Goal: Communication & Community: Answer question/provide support

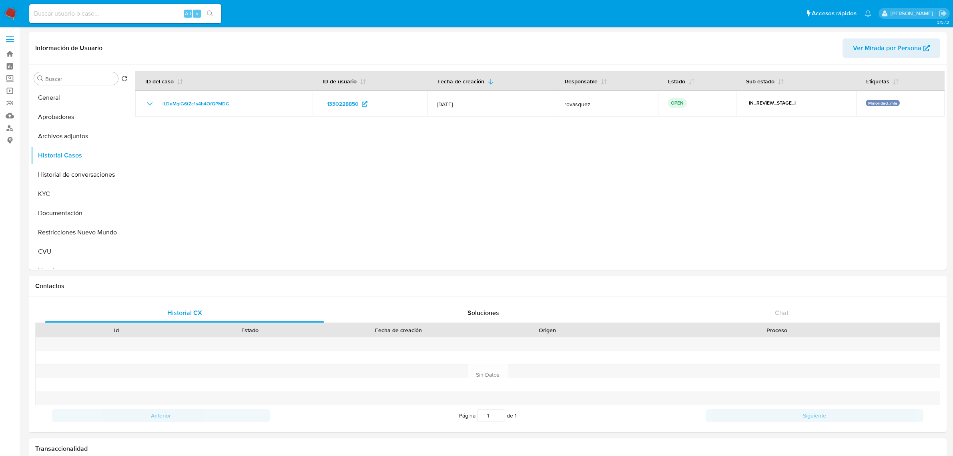
select select "10"
click at [66, 191] on button "KYC" at bounding box center [78, 193] width 94 height 19
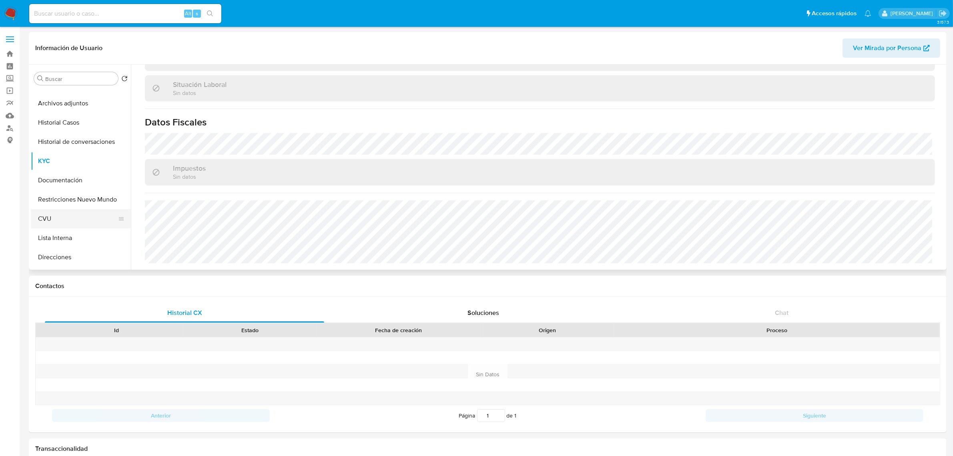
scroll to position [50, 0]
click at [67, 239] on button "Direcciones" at bounding box center [78, 239] width 94 height 19
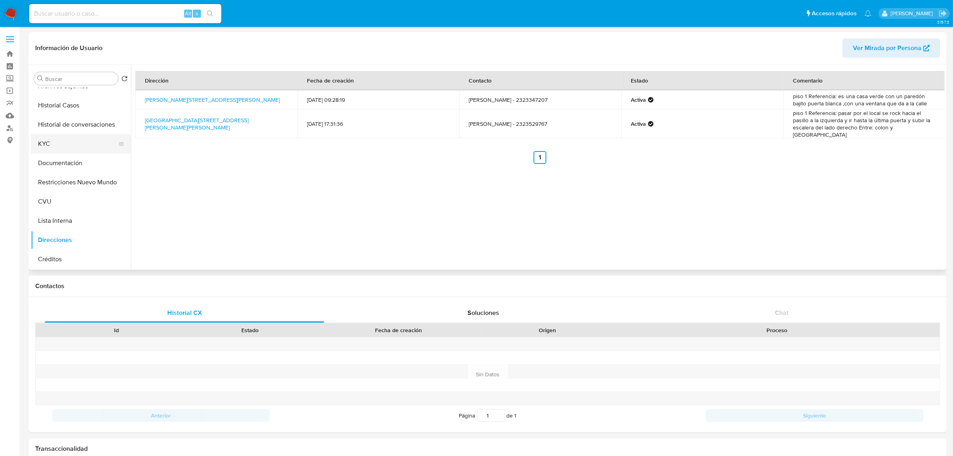
click at [53, 139] on button "KYC" at bounding box center [78, 143] width 94 height 19
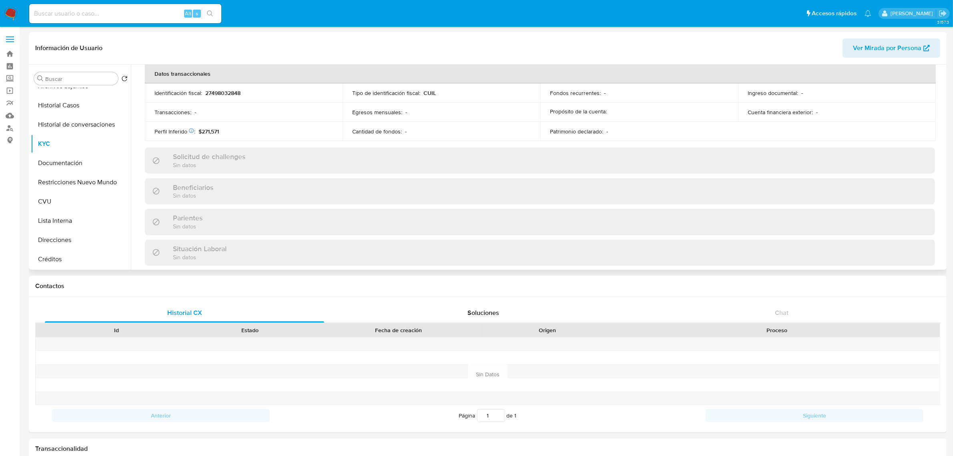
scroll to position [414, 0]
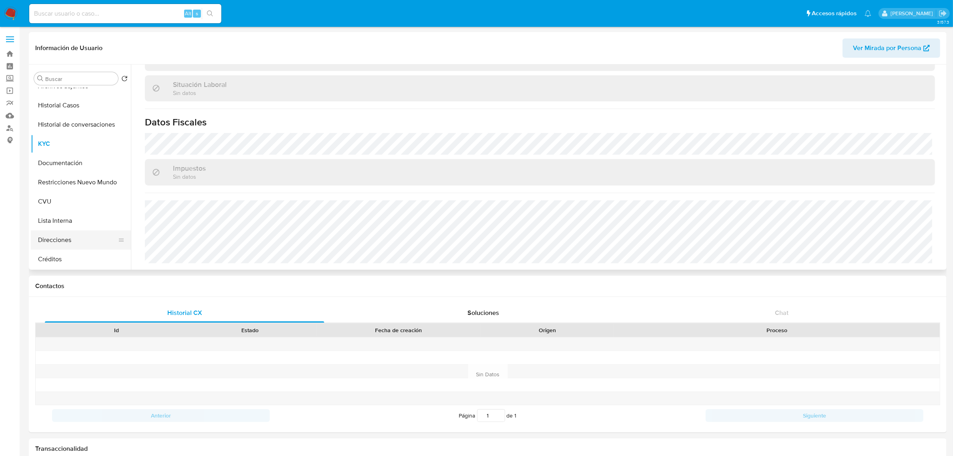
click at [62, 241] on button "Direcciones" at bounding box center [78, 239] width 94 height 19
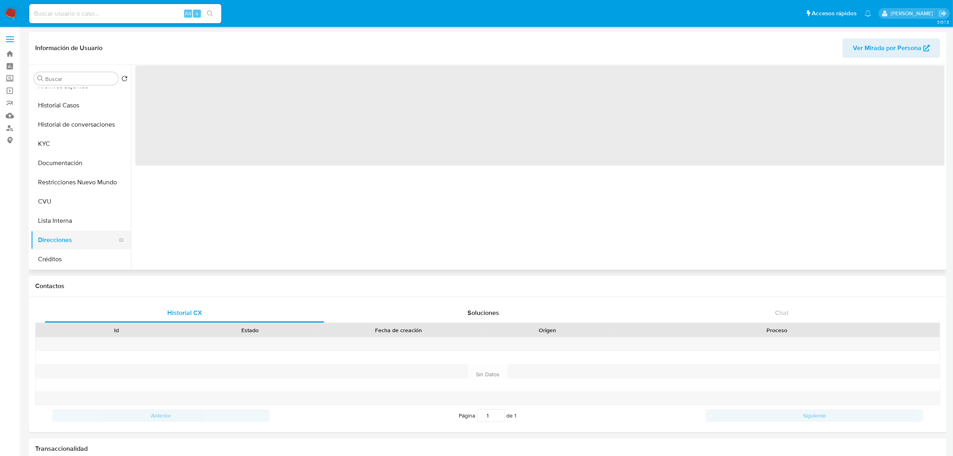
scroll to position [0, 0]
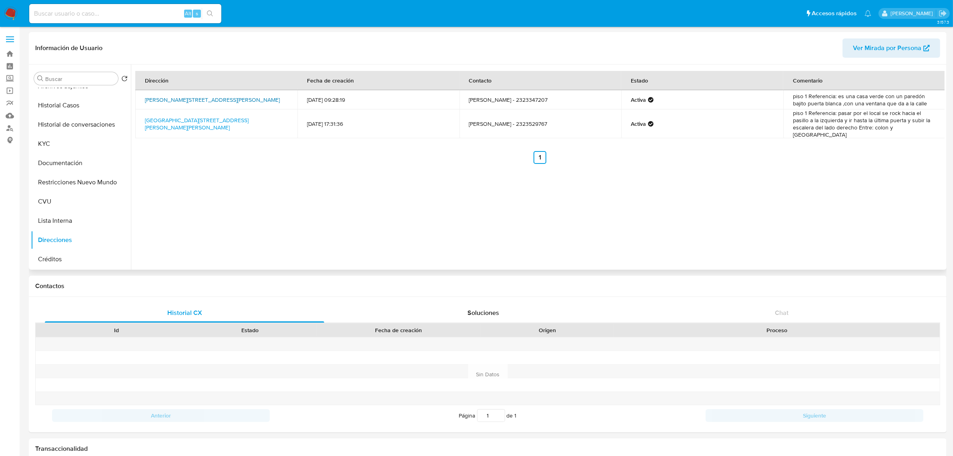
click at [239, 96] on link "Venancio Rodriguez 338, Luján, Buenos Aires, 6400, Argentina 338" at bounding box center [212, 100] width 135 height 8
click at [45, 139] on button "KYC" at bounding box center [78, 143] width 94 height 19
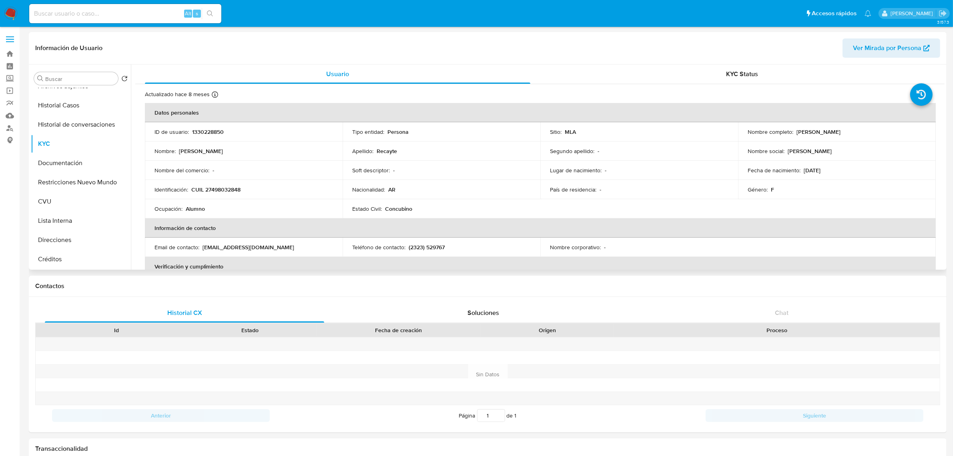
drag, startPoint x: 793, startPoint y: 133, endPoint x: 853, endPoint y: 132, distance: 59.3
click at [853, 132] on div "Nombre completo : Zoe Martina Recayte" at bounding box center [837, 131] width 179 height 7
copy p "Zoe Martina Recayte"
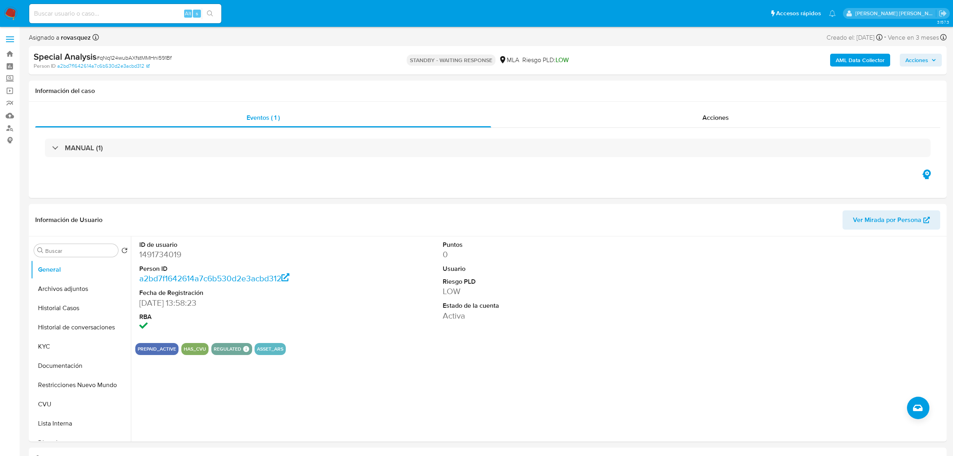
select select "10"
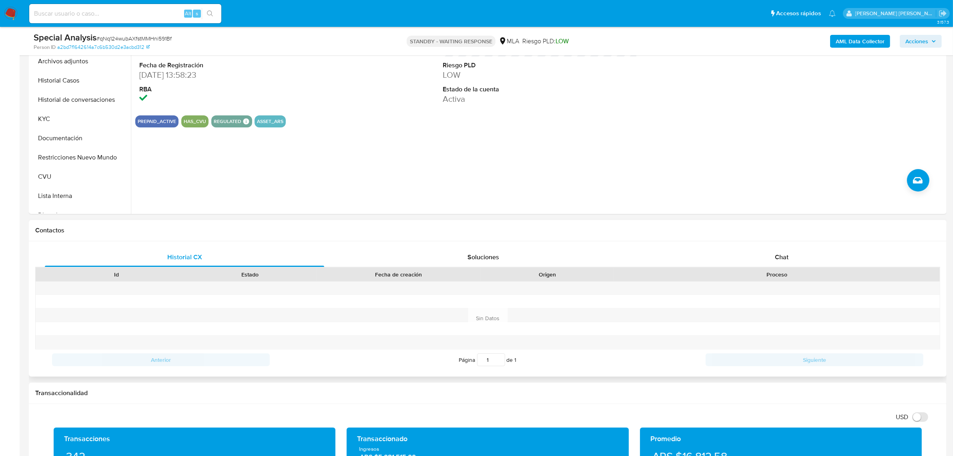
scroll to position [200, 0]
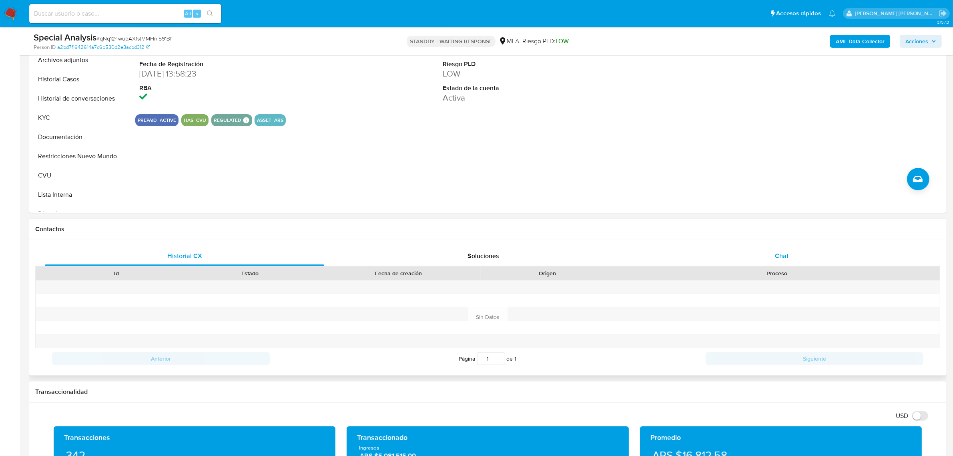
click at [787, 252] on span "Chat" at bounding box center [782, 255] width 14 height 9
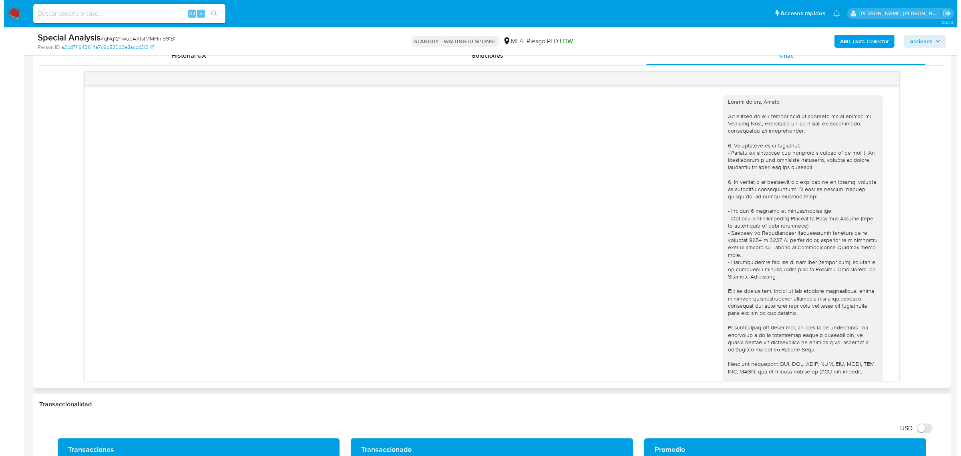
scroll to position [78, 0]
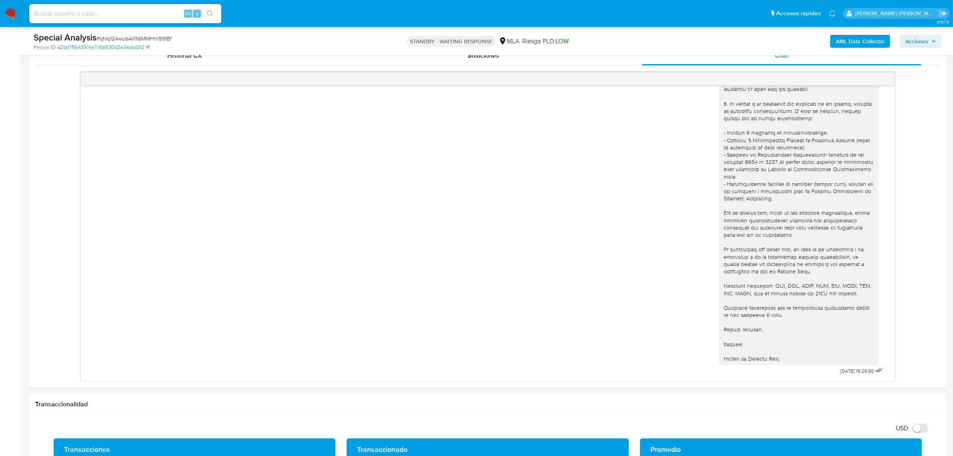
click at [870, 40] on b "AML Data Collector" at bounding box center [860, 41] width 49 height 13
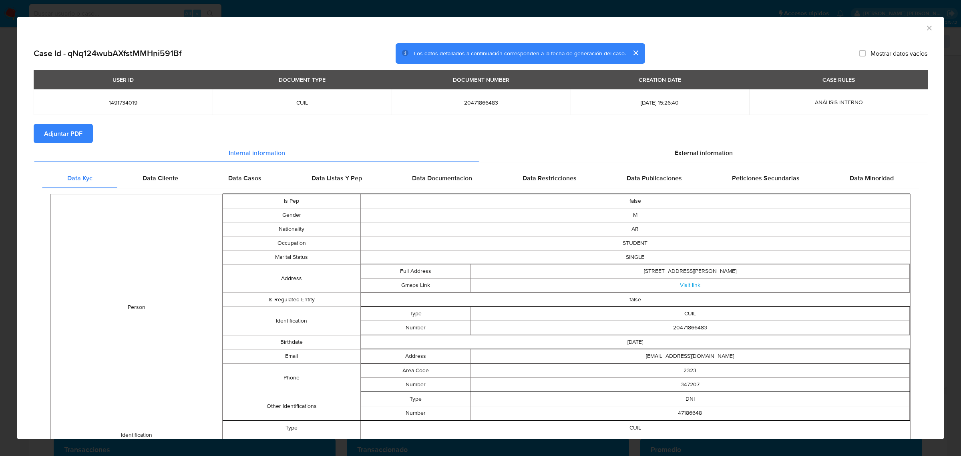
click at [66, 133] on span "Adjuntar PDF" at bounding box center [63, 134] width 38 height 18
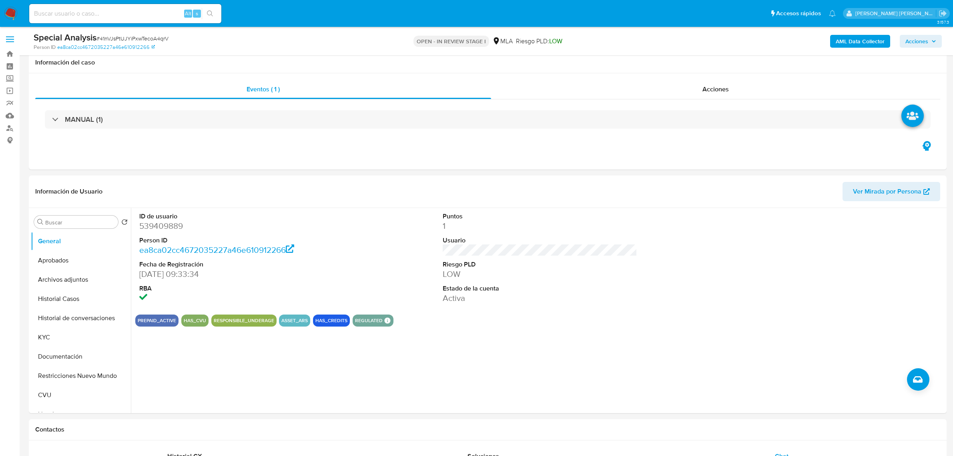
scroll to position [500, 0]
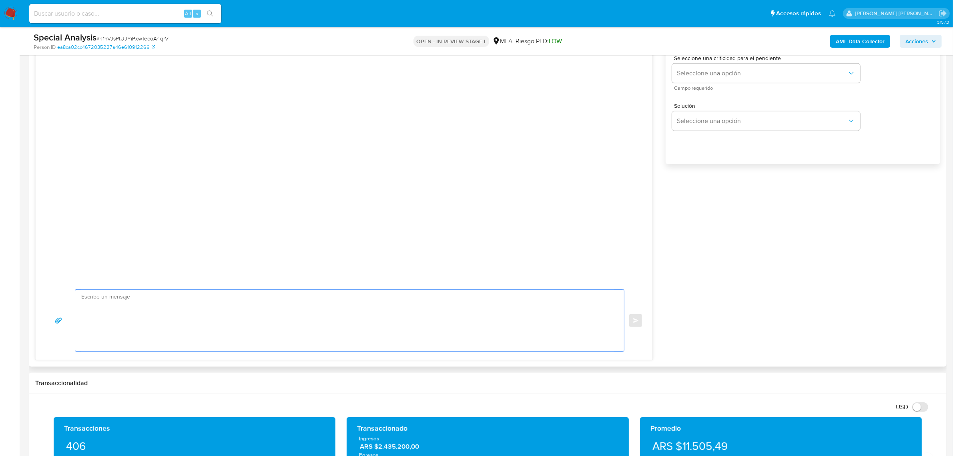
click at [195, 325] on textarea at bounding box center [347, 320] width 533 height 62
paste textarea "Hola [Nombre del Adulto], En función de las operaciones registradas tanto en tu…"
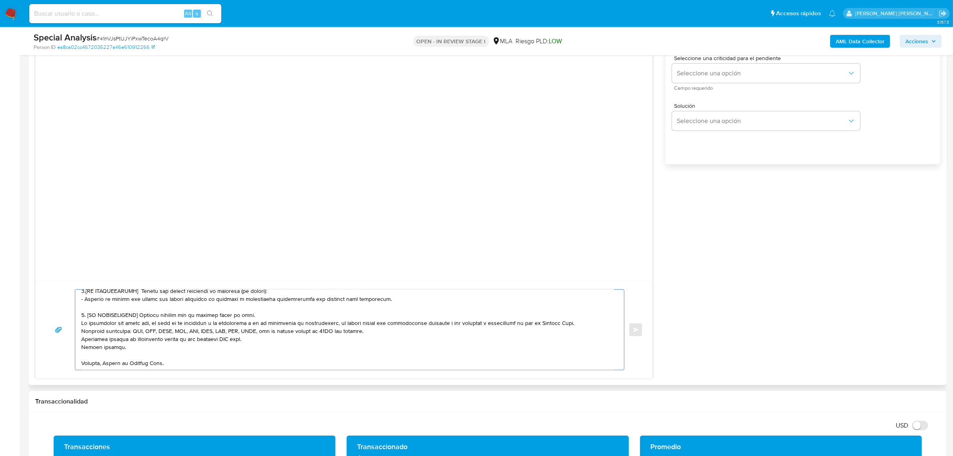
scroll to position [245, 0]
click at [103, 366] on textarea at bounding box center [347, 329] width 533 height 80
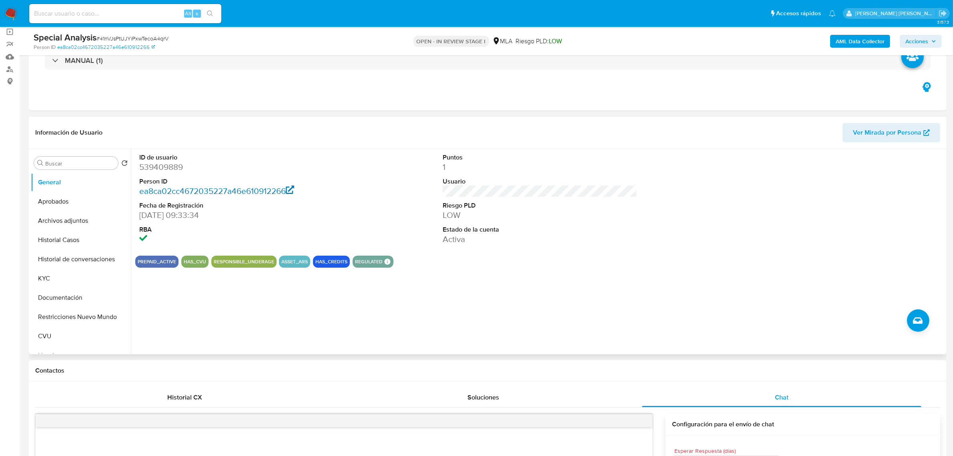
scroll to position [50, 0]
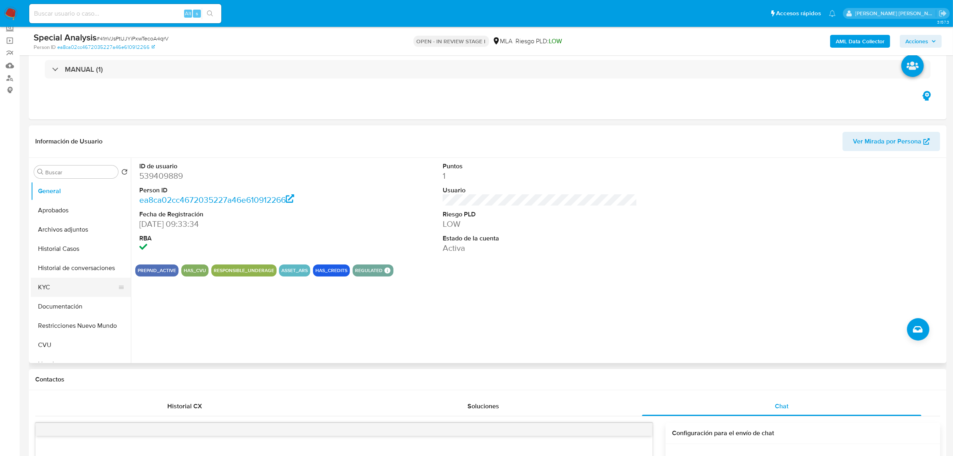
click at [51, 287] on button "KYC" at bounding box center [78, 286] width 94 height 19
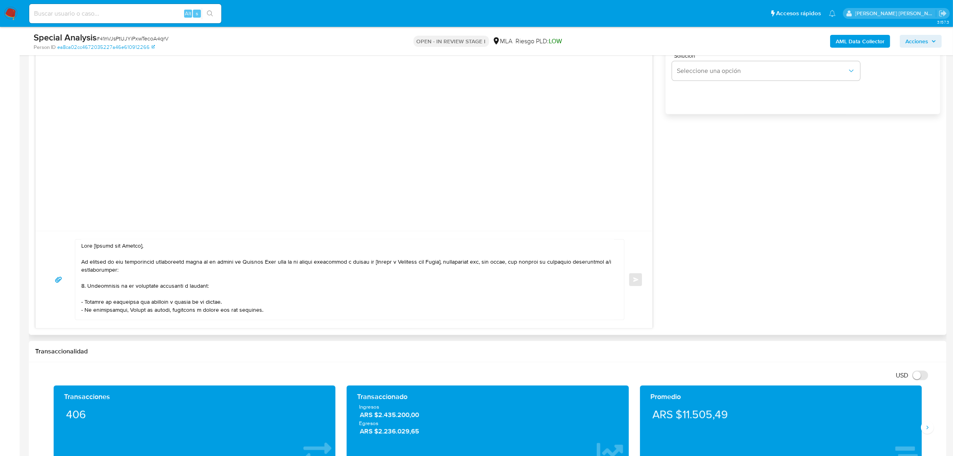
scroll to position [0, 0]
click at [153, 249] on textarea at bounding box center [347, 279] width 533 height 80
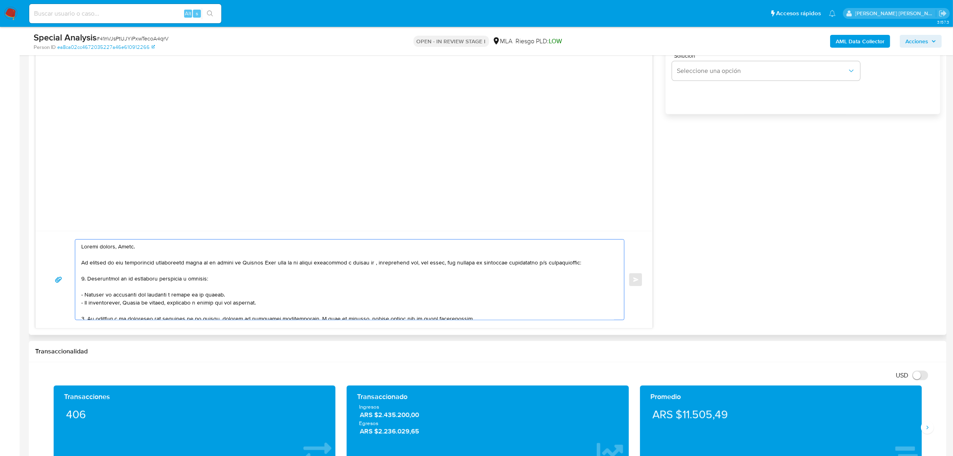
paste textarea "[PERSON_NAME]"
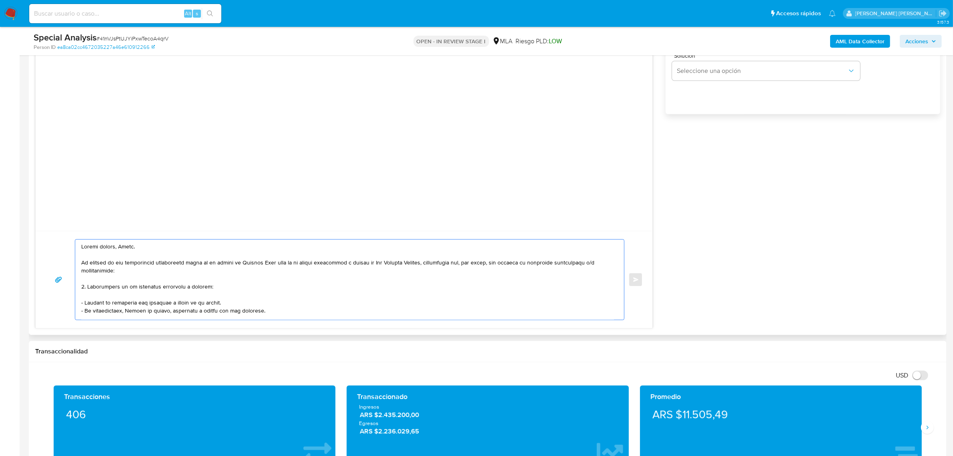
click at [246, 279] on textarea at bounding box center [347, 279] width 533 height 80
click at [227, 287] on textarea at bounding box center [347, 279] width 533 height 80
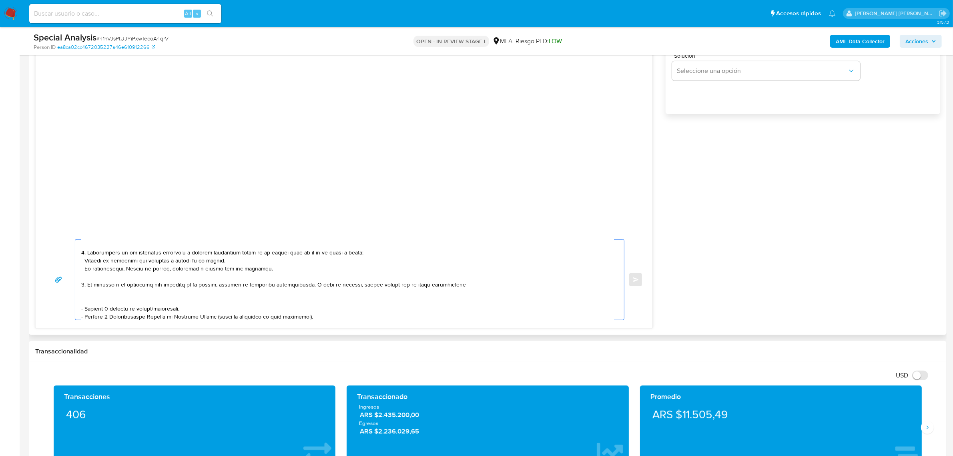
scroll to position [50, 0]
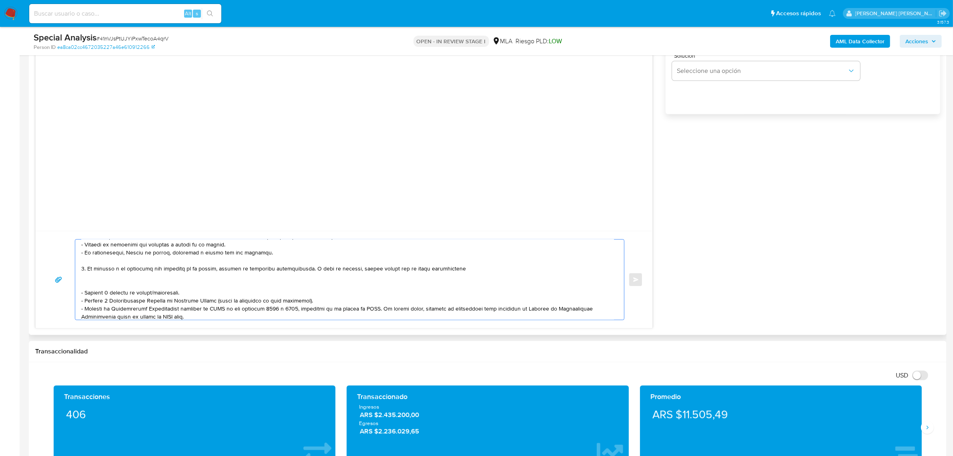
click at [172, 262] on textarea at bounding box center [347, 279] width 533 height 80
click at [134, 281] on textarea at bounding box center [347, 279] width 533 height 80
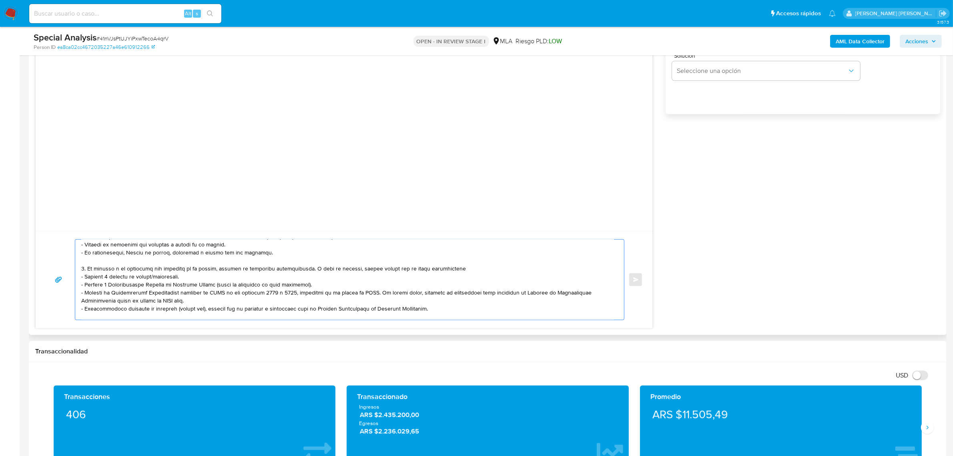
click at [178, 286] on textarea at bounding box center [347, 279] width 533 height 80
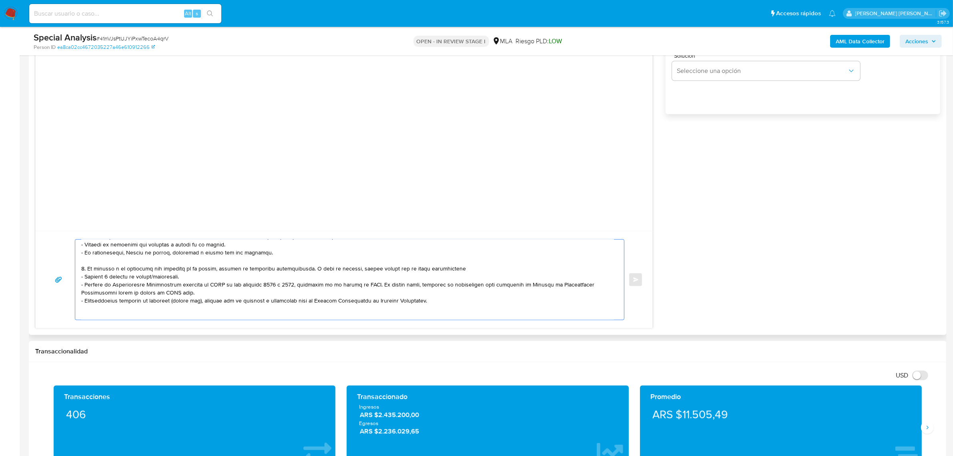
click at [178, 287] on textarea at bounding box center [347, 279] width 533 height 80
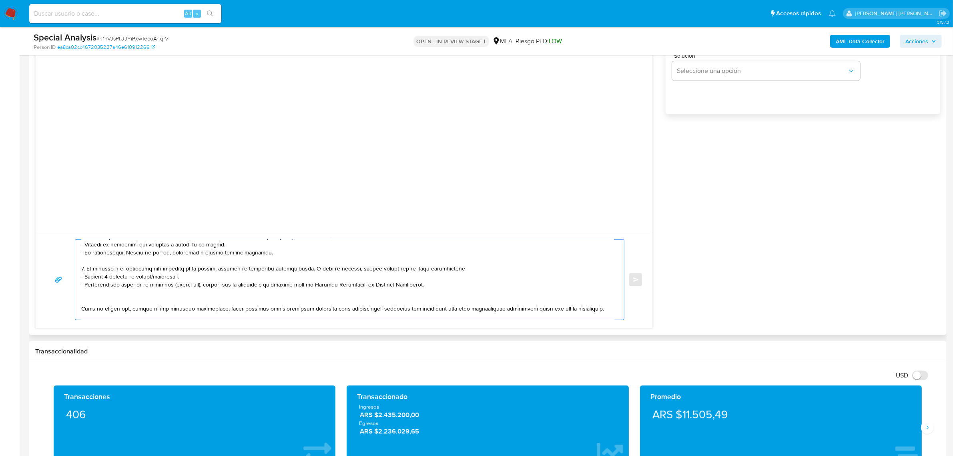
click at [109, 293] on textarea at bounding box center [347, 279] width 533 height 80
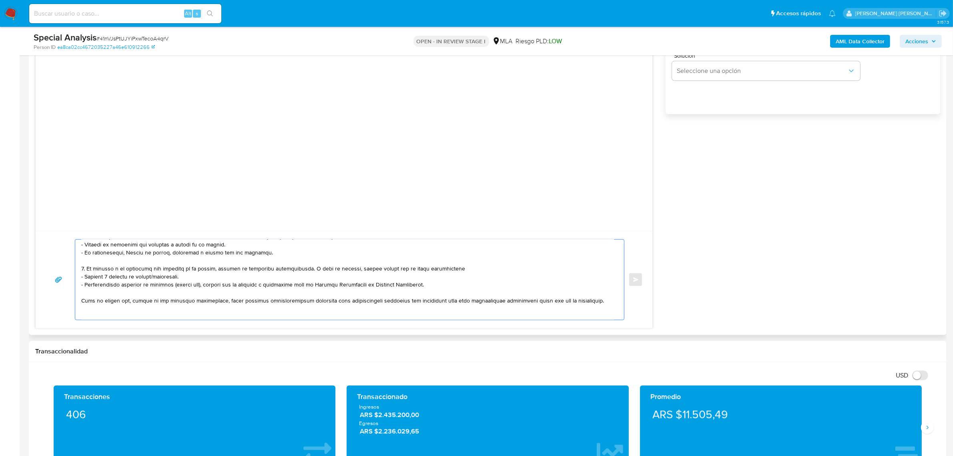
scroll to position [100, 0]
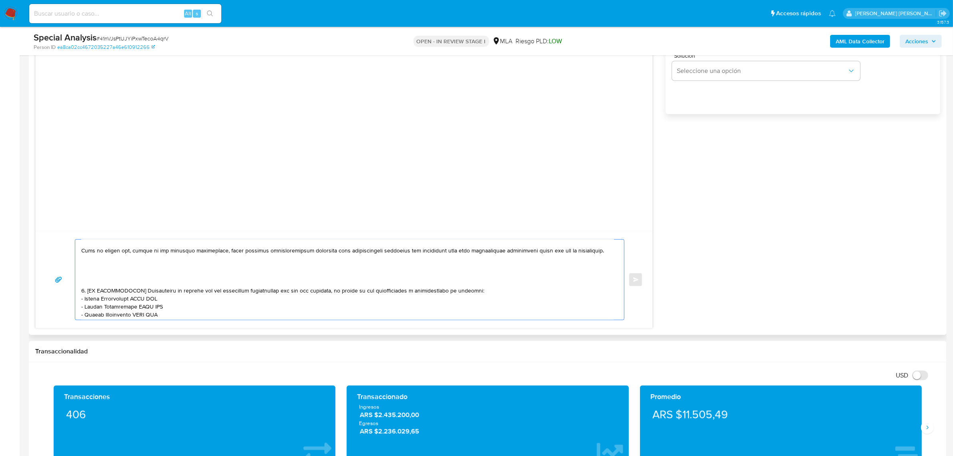
click at [119, 277] on textarea at bounding box center [347, 279] width 533 height 80
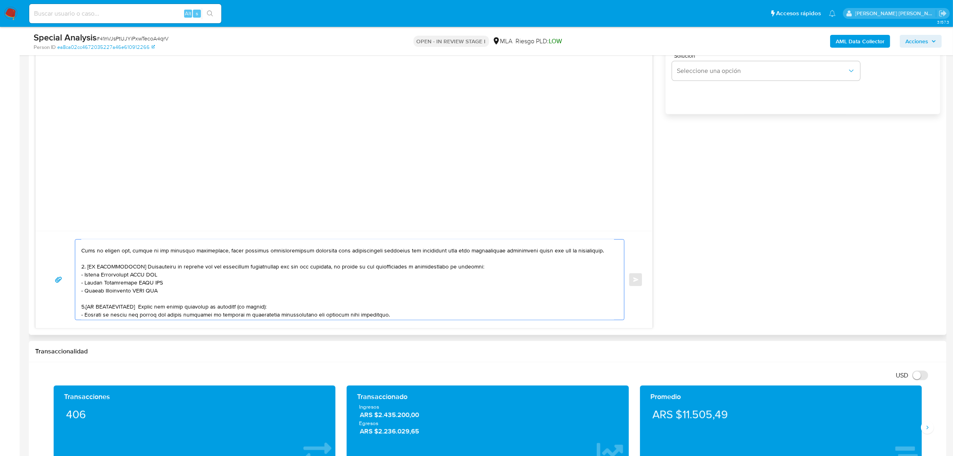
scroll to position [150, 0]
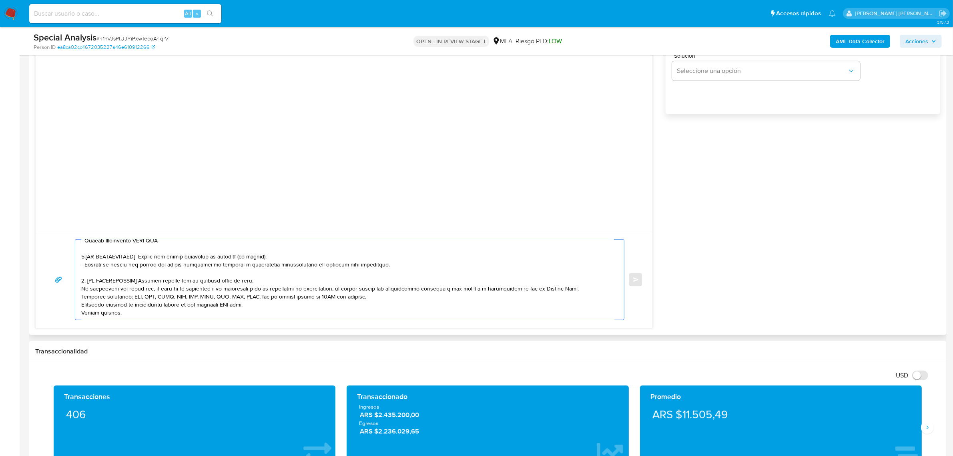
click at [195, 266] on textarea at bounding box center [347, 279] width 533 height 80
click at [195, 265] on textarea at bounding box center [347, 279] width 533 height 80
click at [233, 262] on textarea at bounding box center [347, 279] width 533 height 80
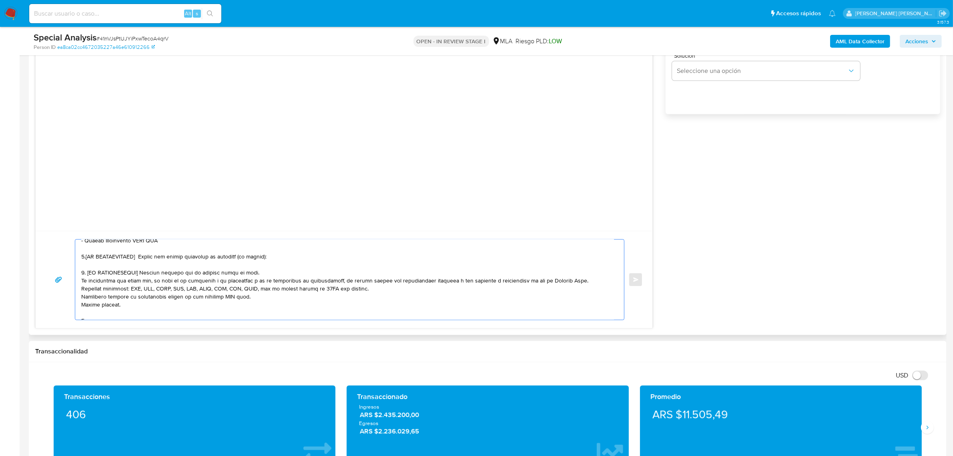
click at [205, 257] on textarea at bounding box center [347, 279] width 533 height 80
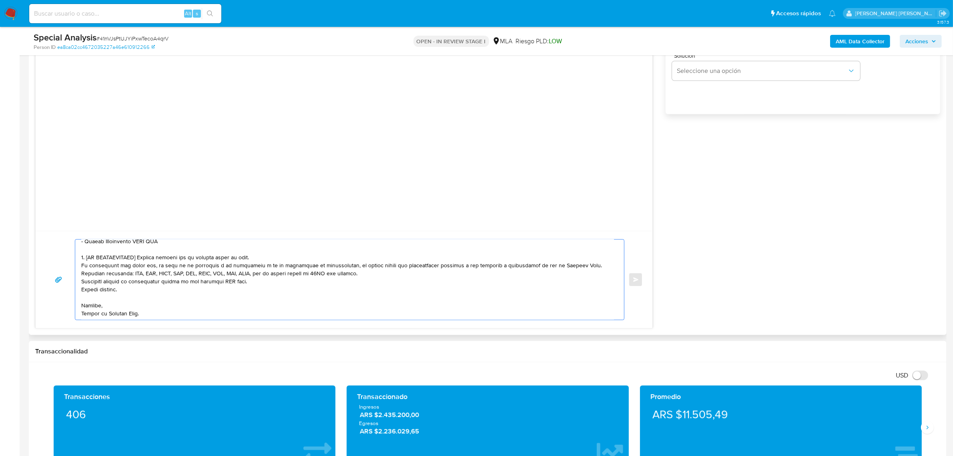
scroll to position [99, 0]
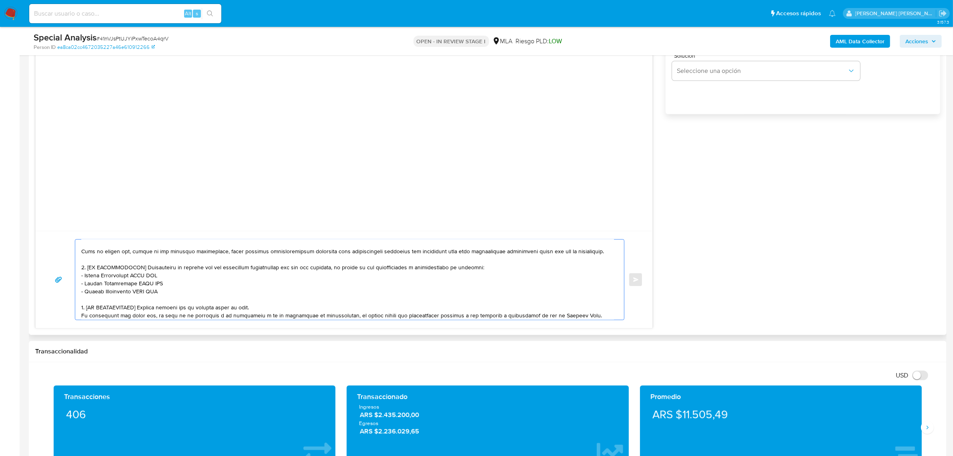
drag, startPoint x: 173, startPoint y: 290, endPoint x: 78, endPoint y: 269, distance: 96.9
click at [78, 269] on div at bounding box center [347, 279] width 545 height 80
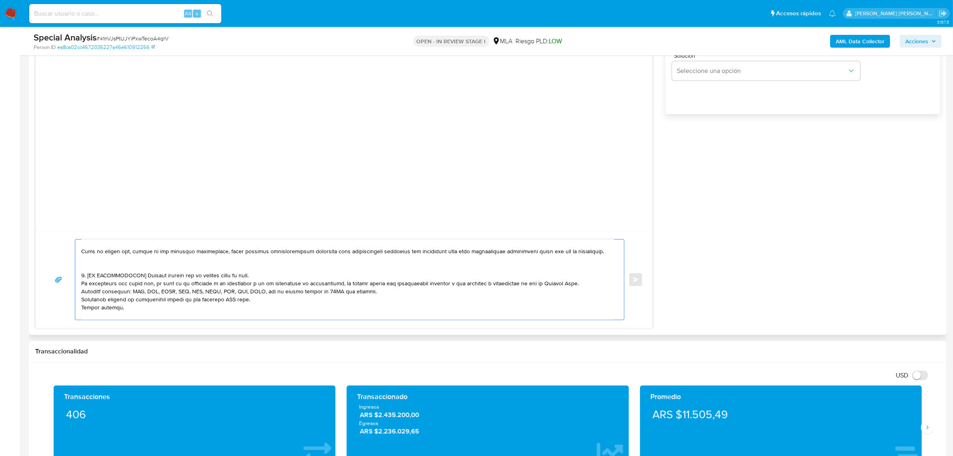
click at [234, 273] on textarea at bounding box center [347, 279] width 533 height 80
click at [260, 273] on textarea at bounding box center [347, 279] width 533 height 80
drag, startPoint x: 273, startPoint y: 273, endPoint x: 81, endPoint y: 278, distance: 192.2
click at [81, 278] on textarea at bounding box center [347, 279] width 533 height 80
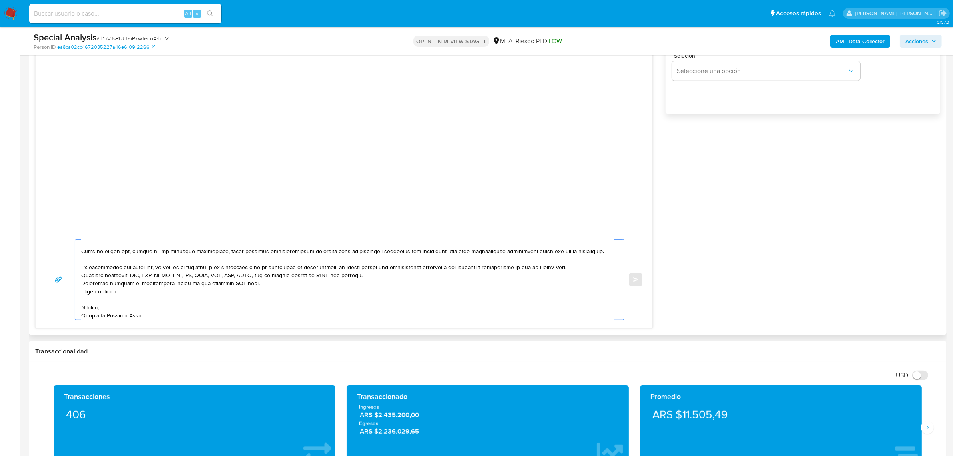
click at [601, 267] on textarea at bounding box center [347, 279] width 533 height 80
click at [394, 287] on textarea at bounding box center [347, 279] width 533 height 80
click at [255, 303] on textarea at bounding box center [347, 279] width 533 height 80
click at [226, 301] on textarea at bounding box center [347, 279] width 533 height 80
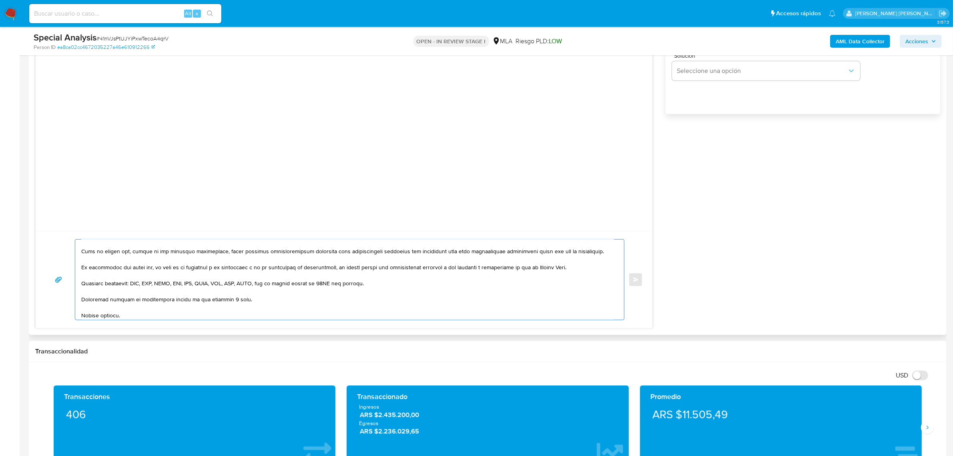
scroll to position [125, 0]
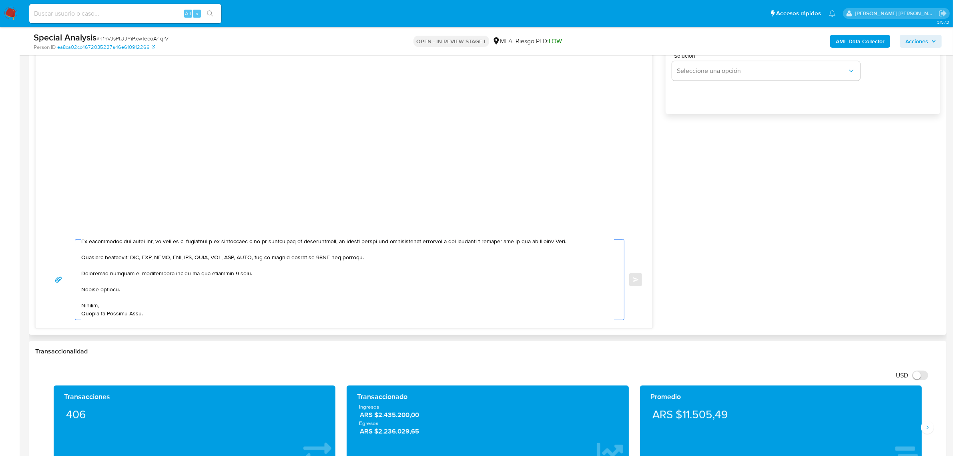
click at [125, 285] on textarea at bounding box center [347, 279] width 533 height 80
click at [123, 293] on textarea at bounding box center [347, 279] width 533 height 80
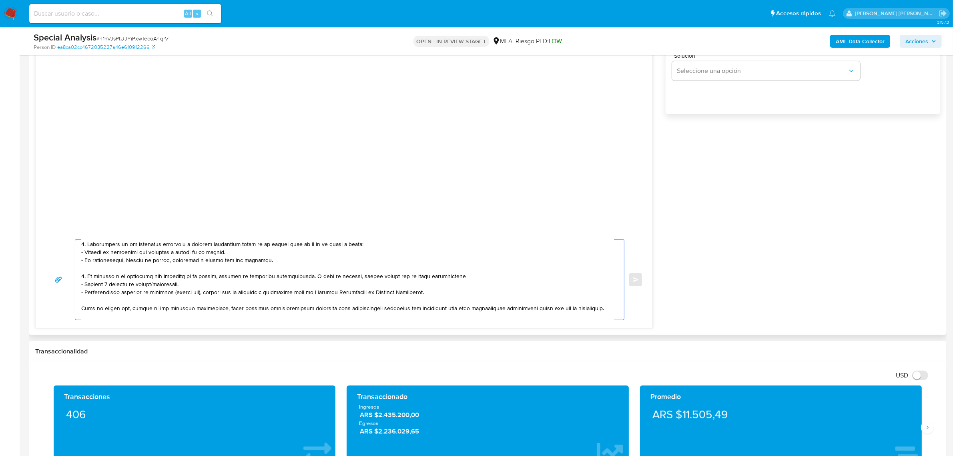
scroll to position [25, 0]
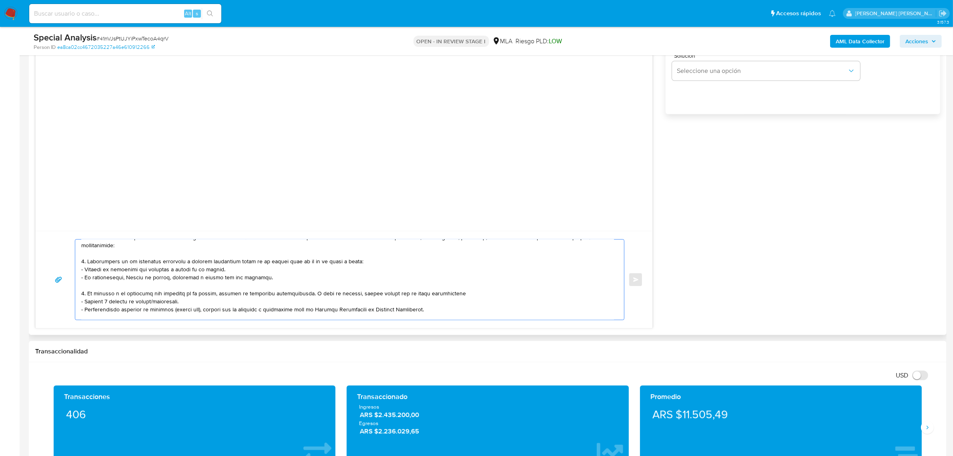
click at [180, 292] on textarea at bounding box center [347, 279] width 533 height 80
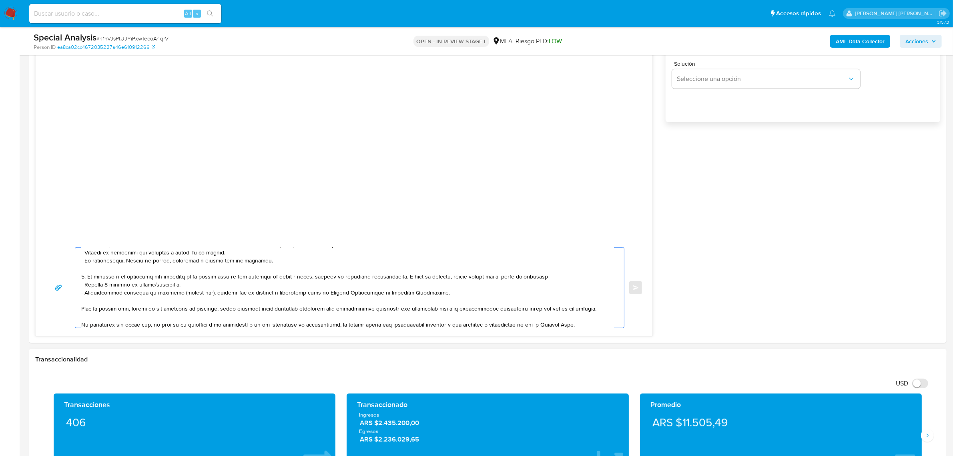
scroll to position [550, 0]
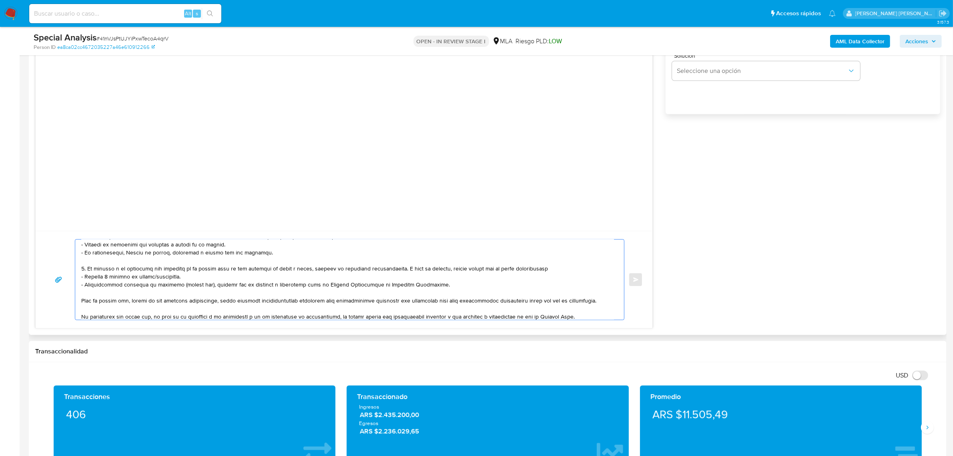
click at [436, 287] on textarea at bounding box center [347, 279] width 533 height 80
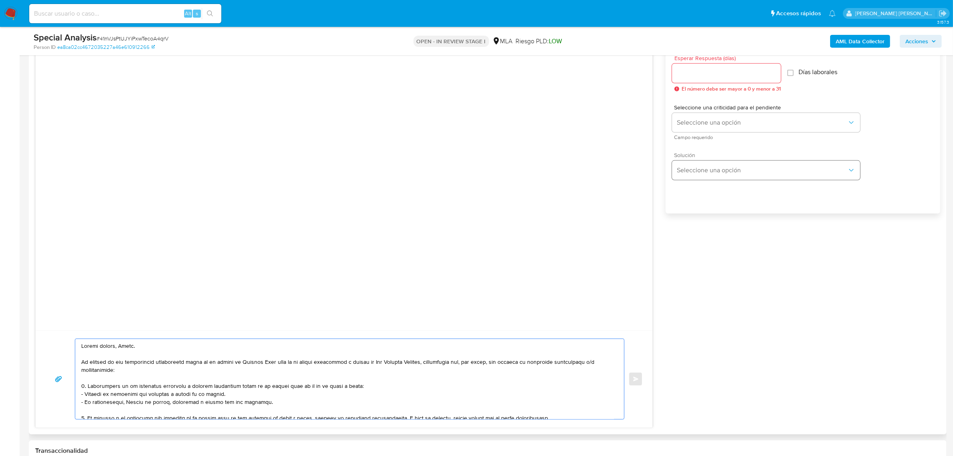
scroll to position [450, 0]
type textarea "Buenas tardes, Lucia. En función de las operaciones registradas tanto en tu cue…"
click at [697, 78] on input "Esperar Respuesta (días)" at bounding box center [726, 74] width 109 height 10
type input "2"
click at [717, 127] on button "Seleccione una opción" at bounding box center [766, 123] width 188 height 19
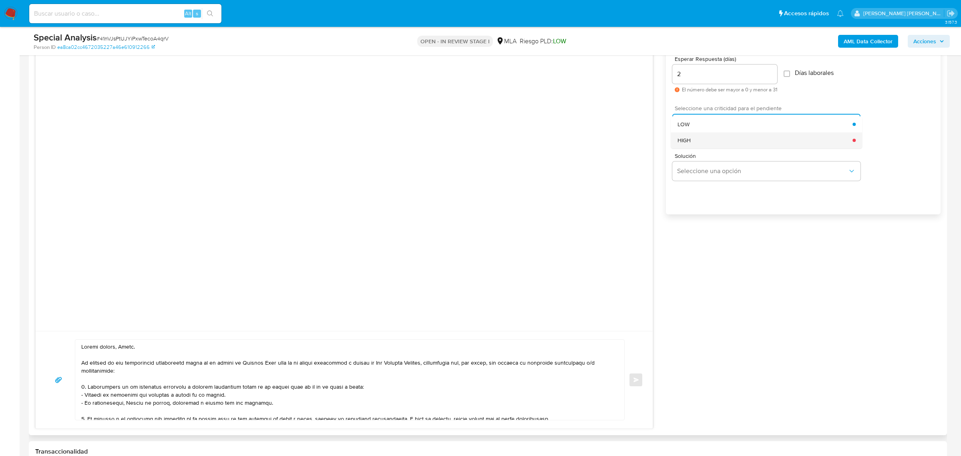
click at [710, 145] on div "HIGH" at bounding box center [764, 140] width 175 height 16
click at [328, 365] on textarea at bounding box center [347, 379] width 533 height 80
click at [349, 365] on textarea at bounding box center [347, 379] width 533 height 80
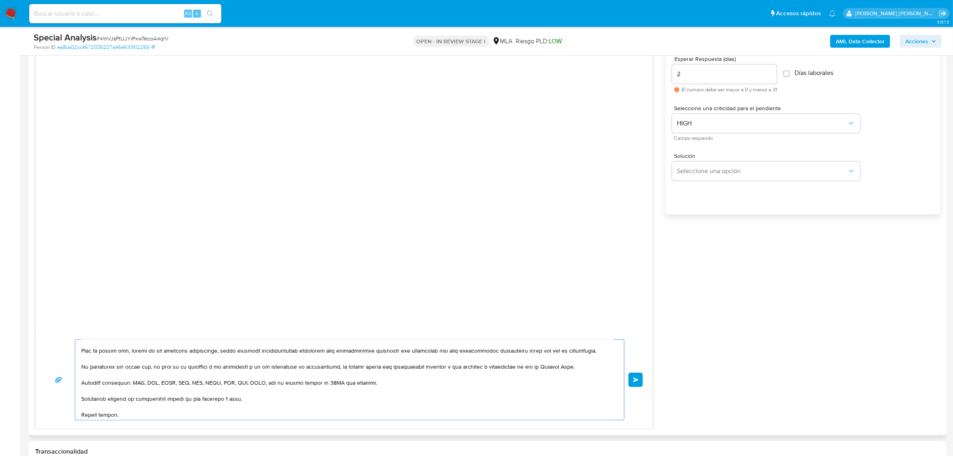
scroll to position [125, 0]
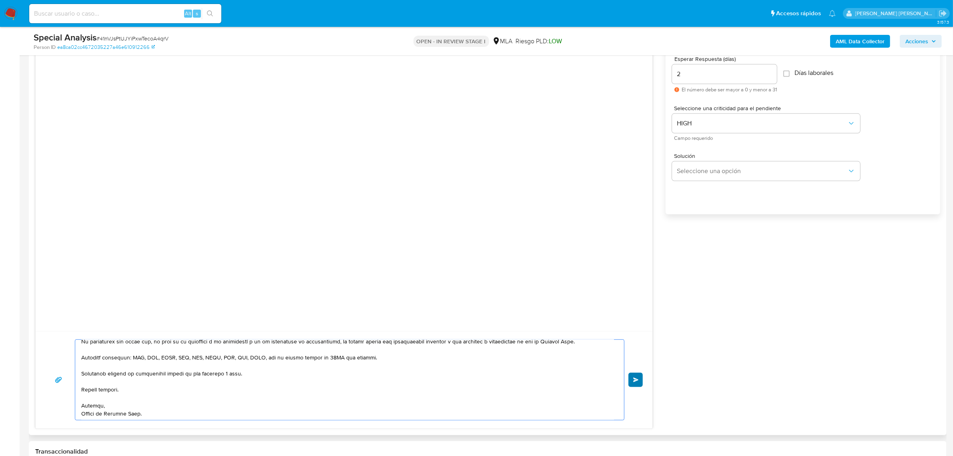
type textarea "Buenas tardes, Lucia. En función de las operaciones registradas tanto en tu cue…"
click at [637, 381] on span "Enviar" at bounding box center [636, 379] width 6 height 5
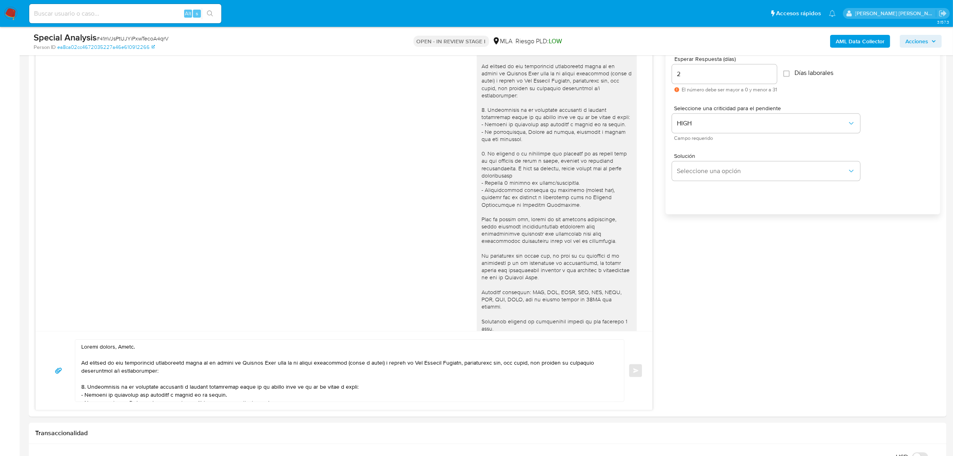
scroll to position [49, 0]
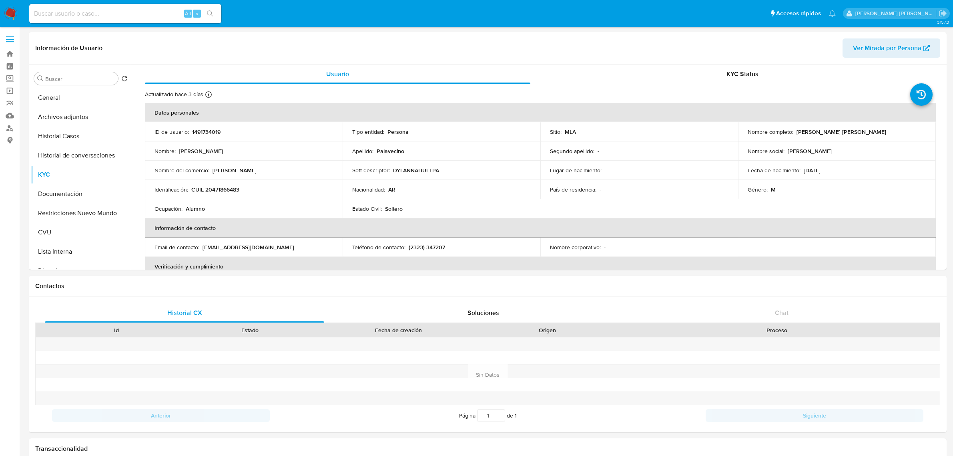
select select "10"
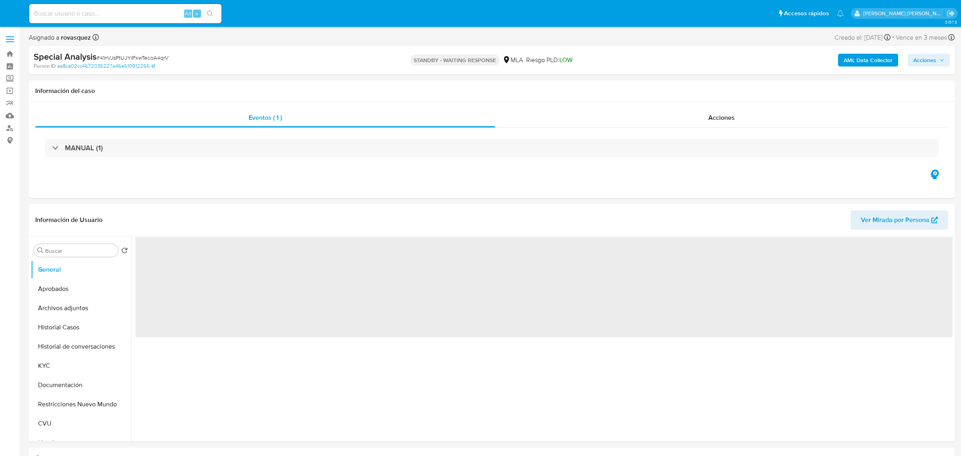
select select "10"
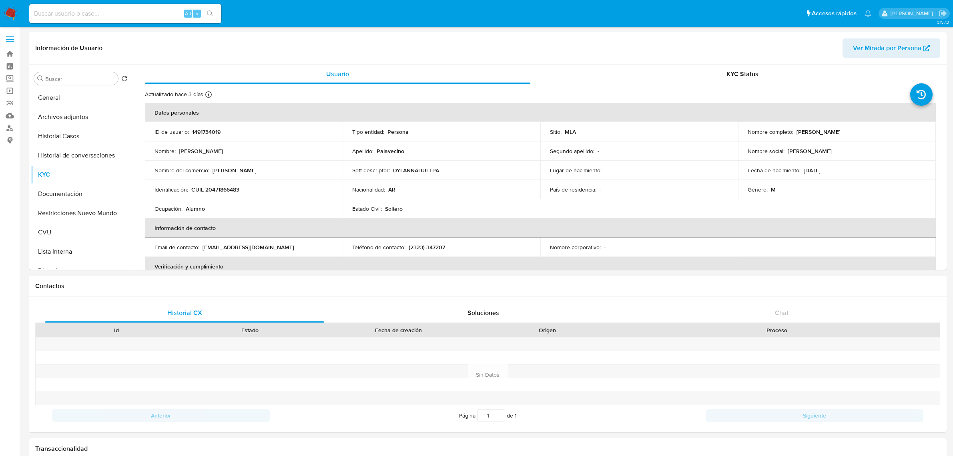
select select "10"
click at [228, 191] on p "CUIL 20471866483" at bounding box center [215, 189] width 48 height 7
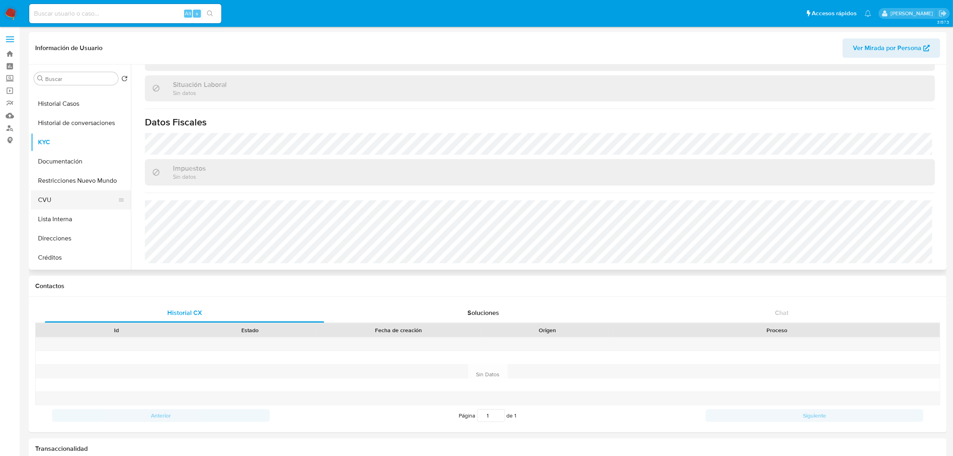
scroll to position [50, 0]
click at [73, 227] on button "Direcciones" at bounding box center [78, 220] width 94 height 19
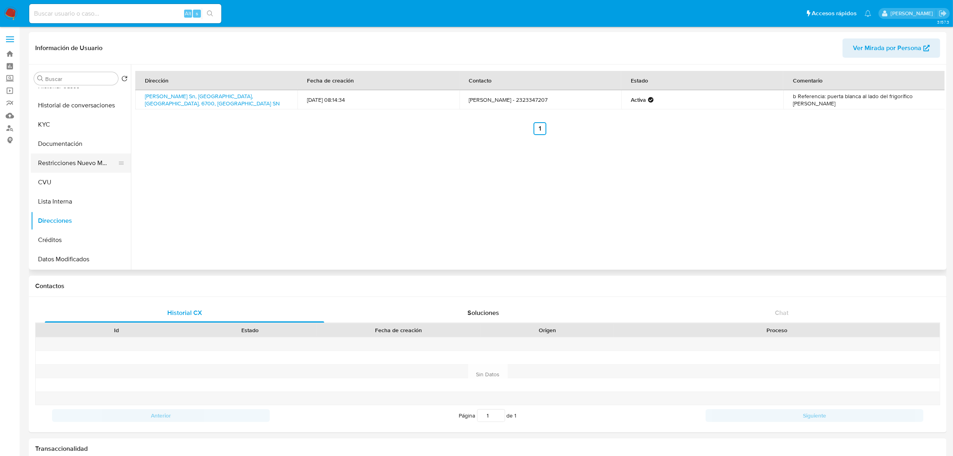
scroll to position [0, 0]
click at [58, 169] on button "KYC" at bounding box center [78, 174] width 94 height 19
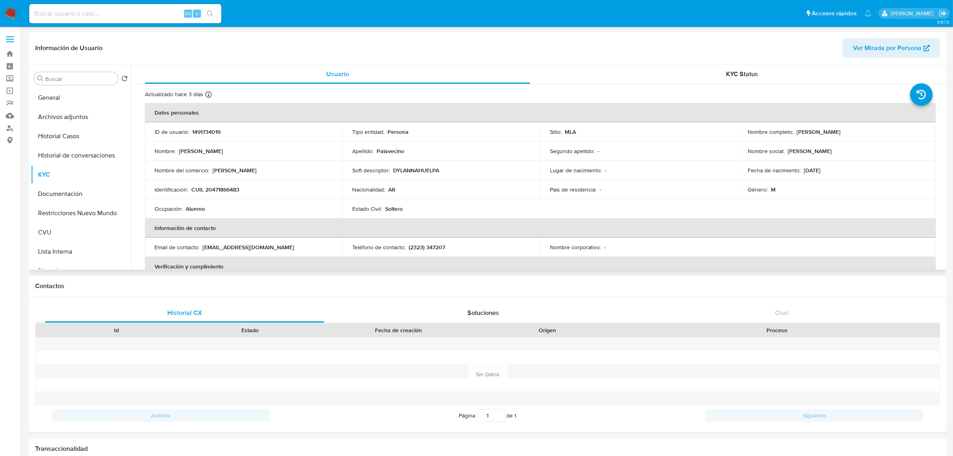
drag, startPoint x: 795, startPoint y: 133, endPoint x: 859, endPoint y: 131, distance: 63.7
click at [859, 131] on div "Nombre completo : Dylan Nahuel Palavecino" at bounding box center [837, 131] width 179 height 7
copy p "Dylan Nahuel Palavecino"
click at [36, 232] on button "CVU" at bounding box center [78, 232] width 94 height 19
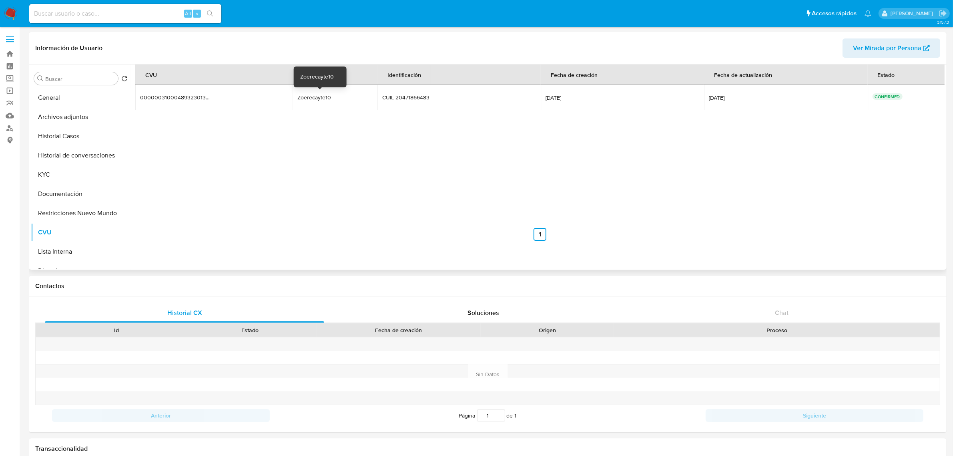
click at [316, 98] on div "Zoerecayte10" at bounding box center [322, 97] width 51 height 7
click at [311, 99] on div "Zoerecayte10" at bounding box center [322, 97] width 51 height 7
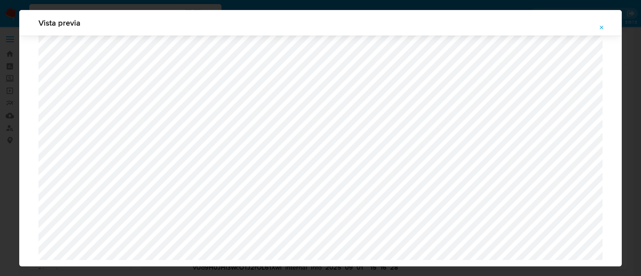
select select "10"
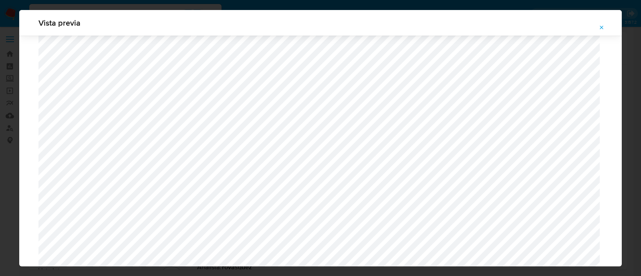
scroll to position [835, 0]
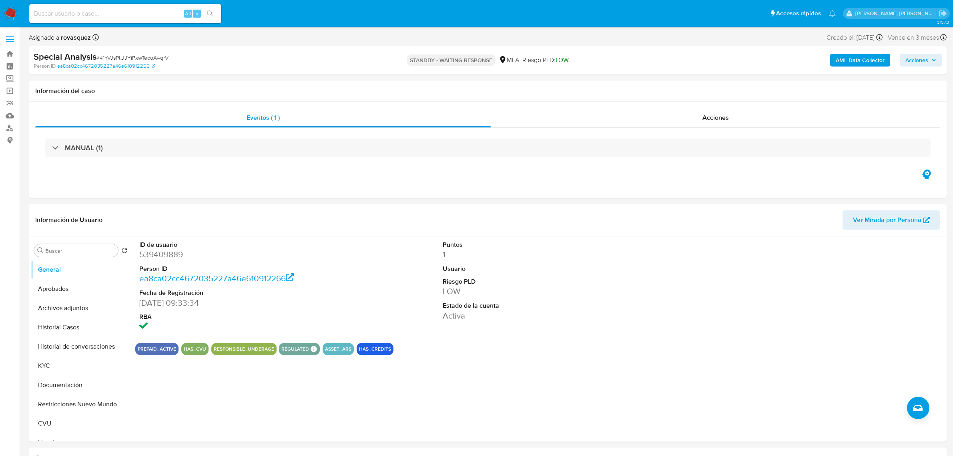
select select "10"
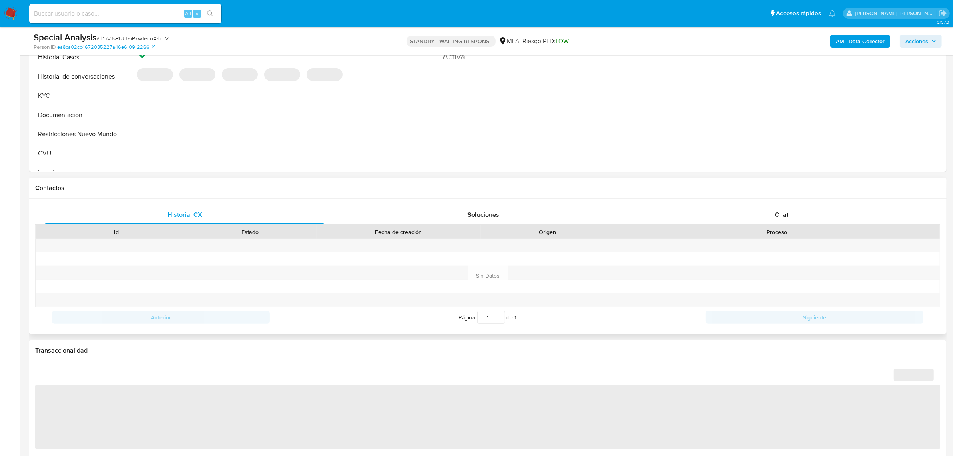
scroll to position [250, 0]
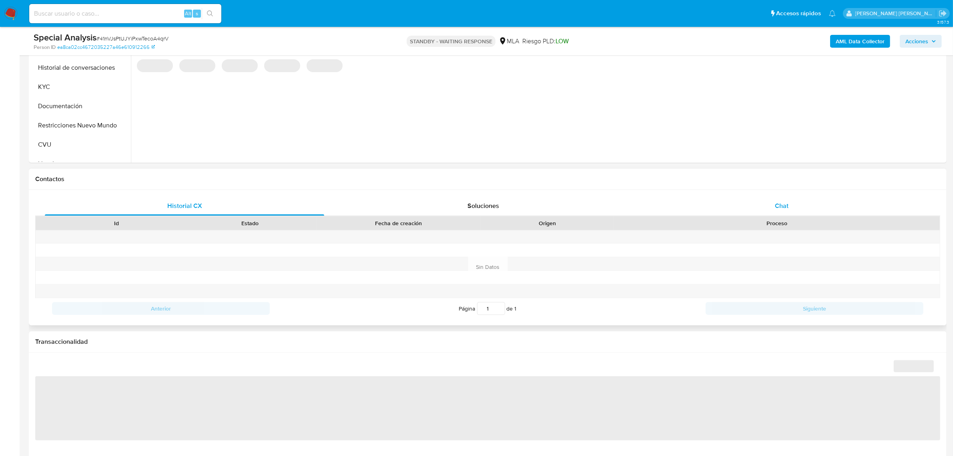
select select "10"
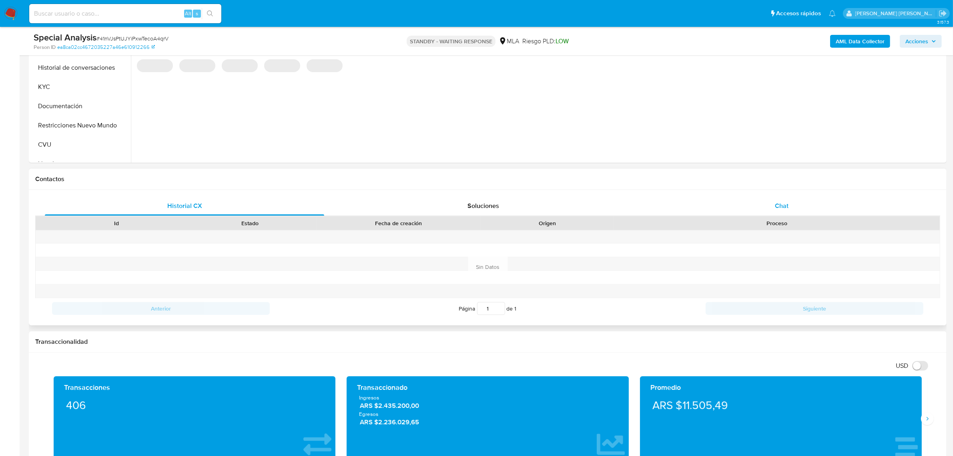
click at [793, 208] on div "Chat" at bounding box center [781, 205] width 279 height 19
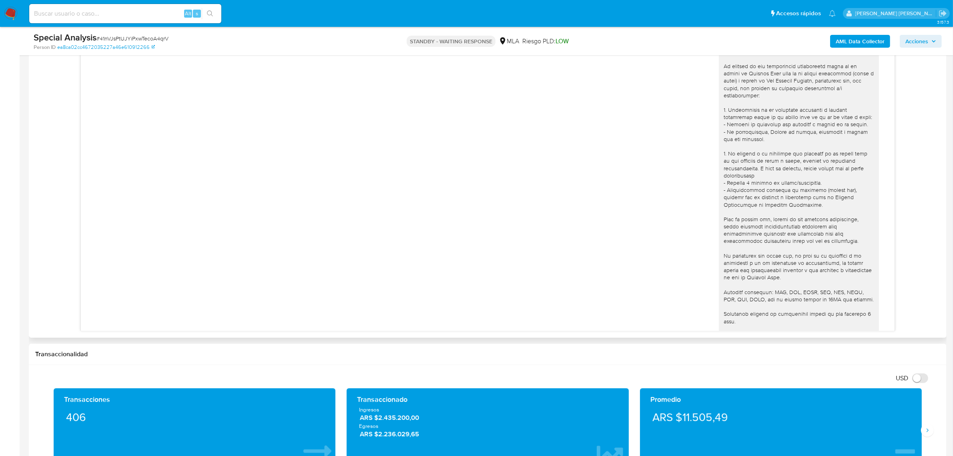
scroll to position [49, 0]
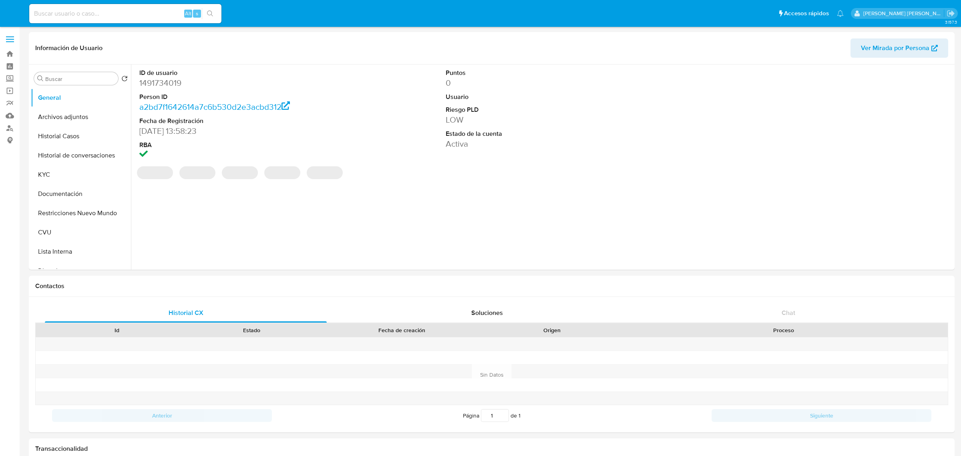
select select "10"
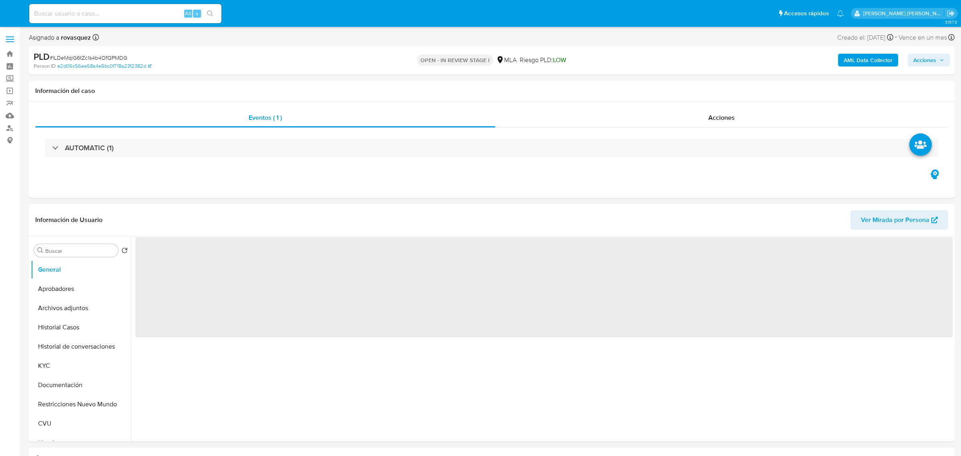
select select "10"
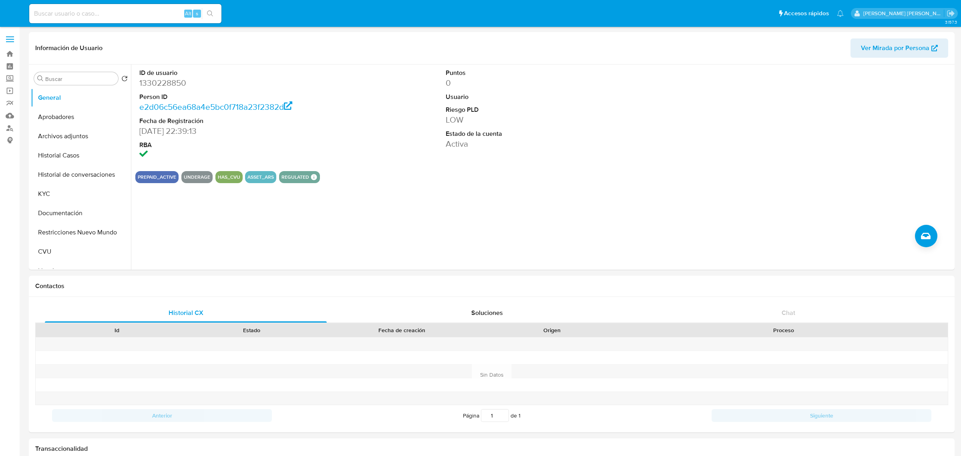
select select "10"
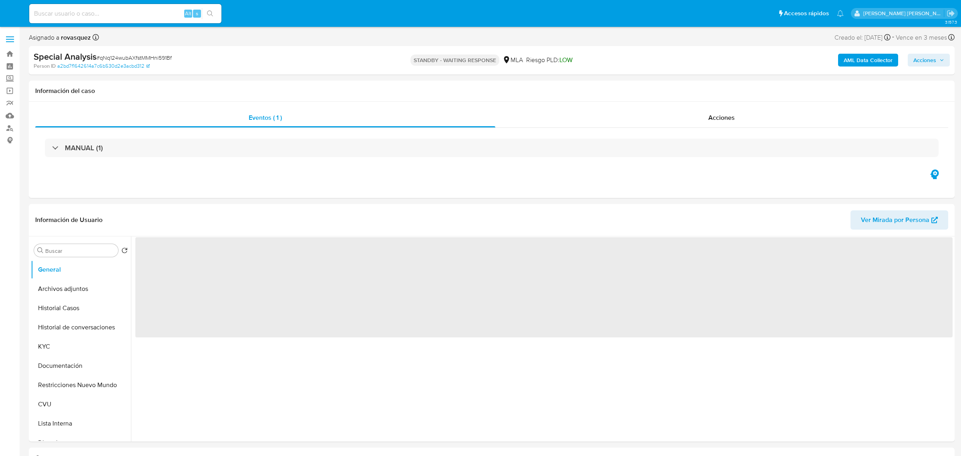
select select "10"
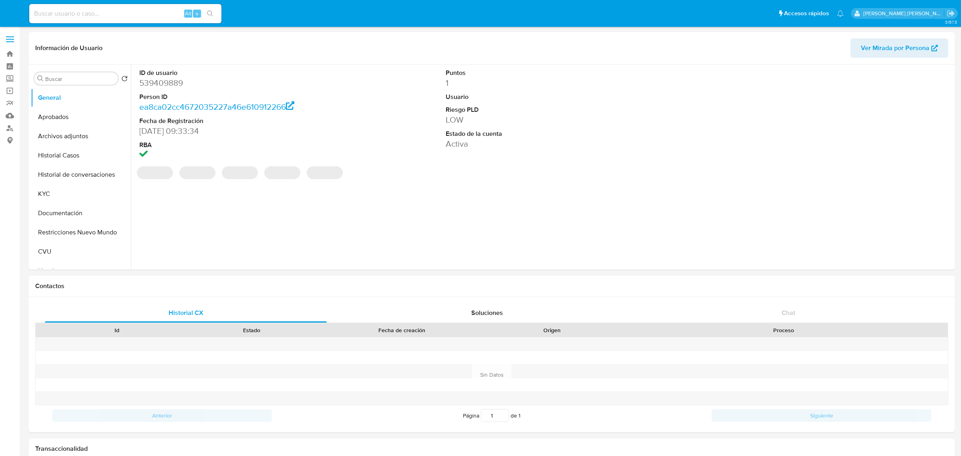
select select "10"
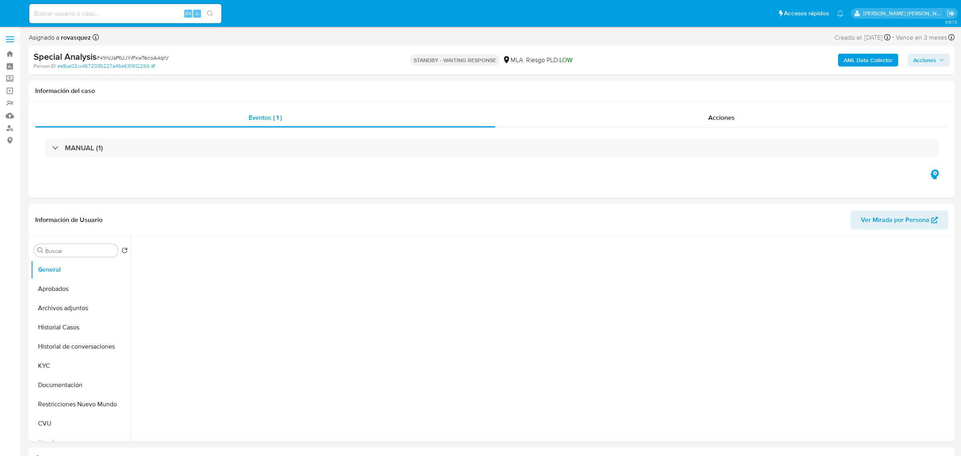
select select "10"
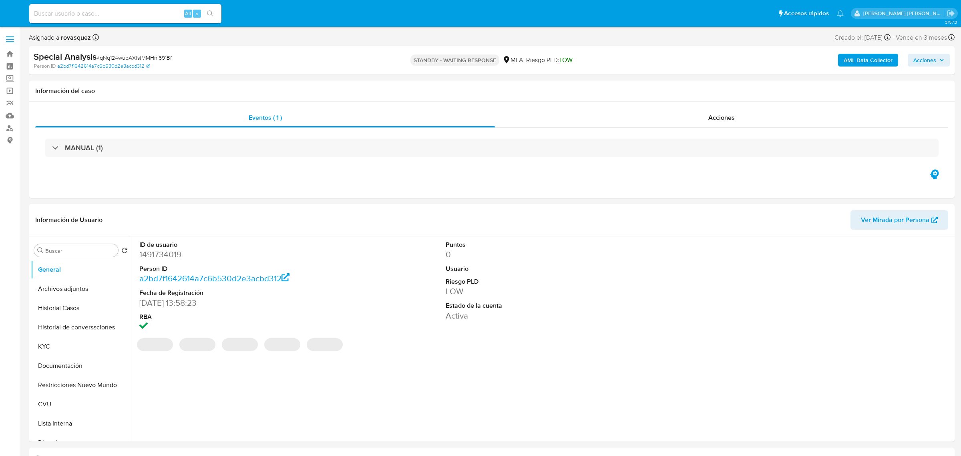
select select "10"
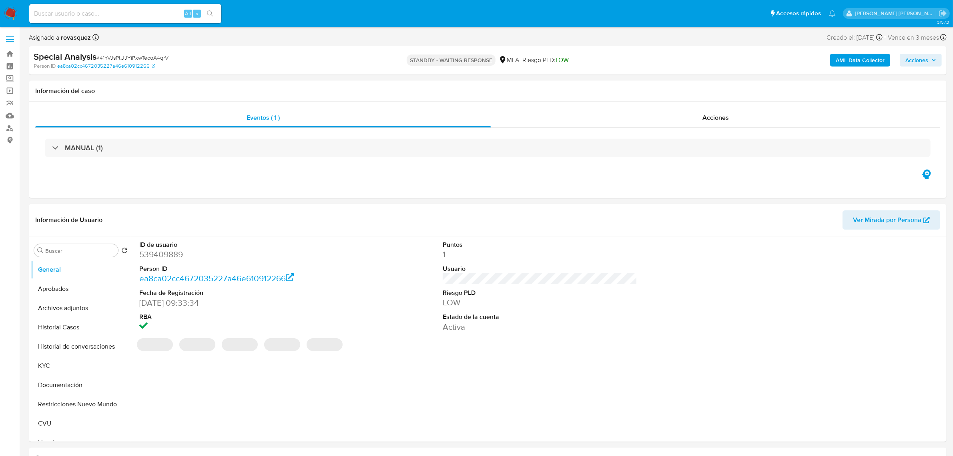
select select "10"
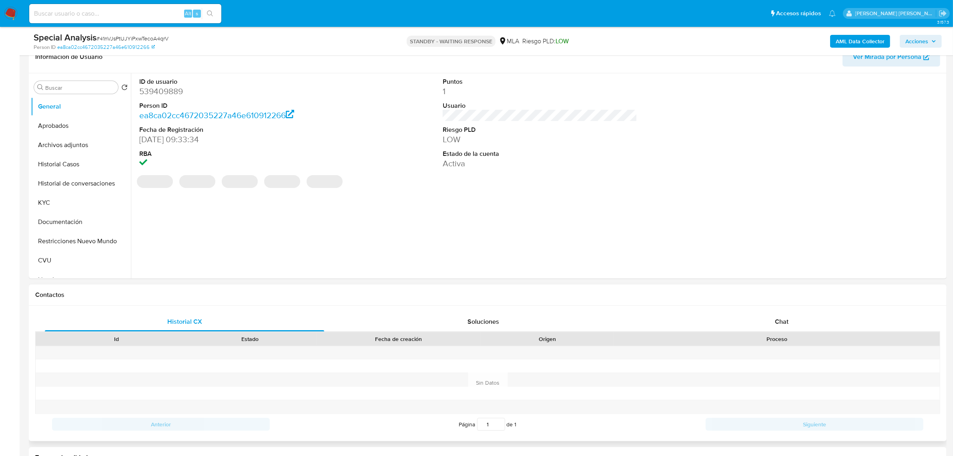
scroll to position [150, 0]
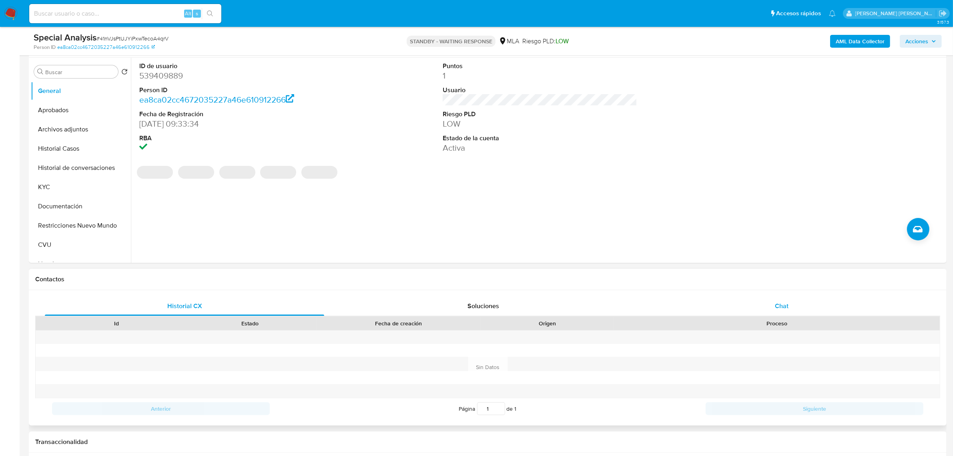
click at [777, 305] on span "Chat" at bounding box center [782, 305] width 14 height 9
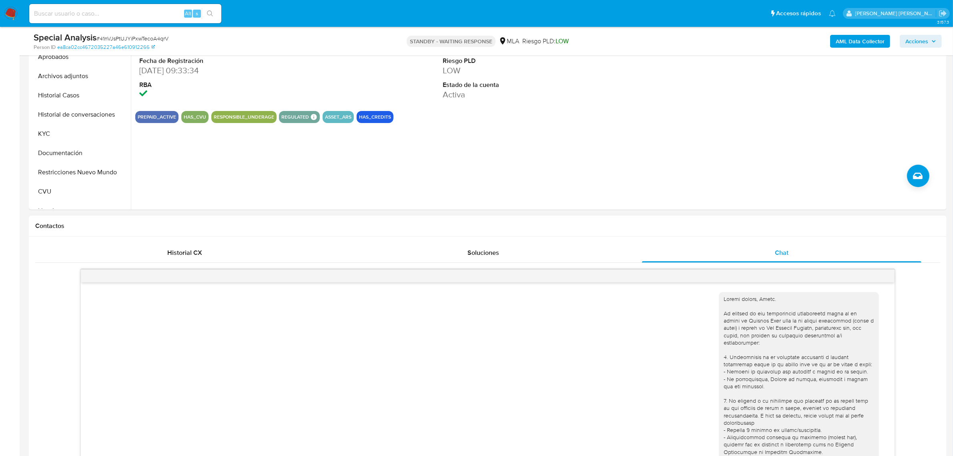
scroll to position [200, 0]
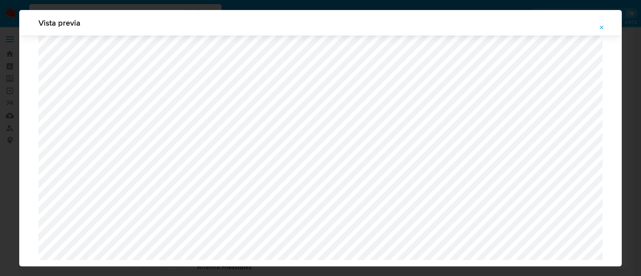
select select "10"
